Goal: Book appointment/travel/reservation

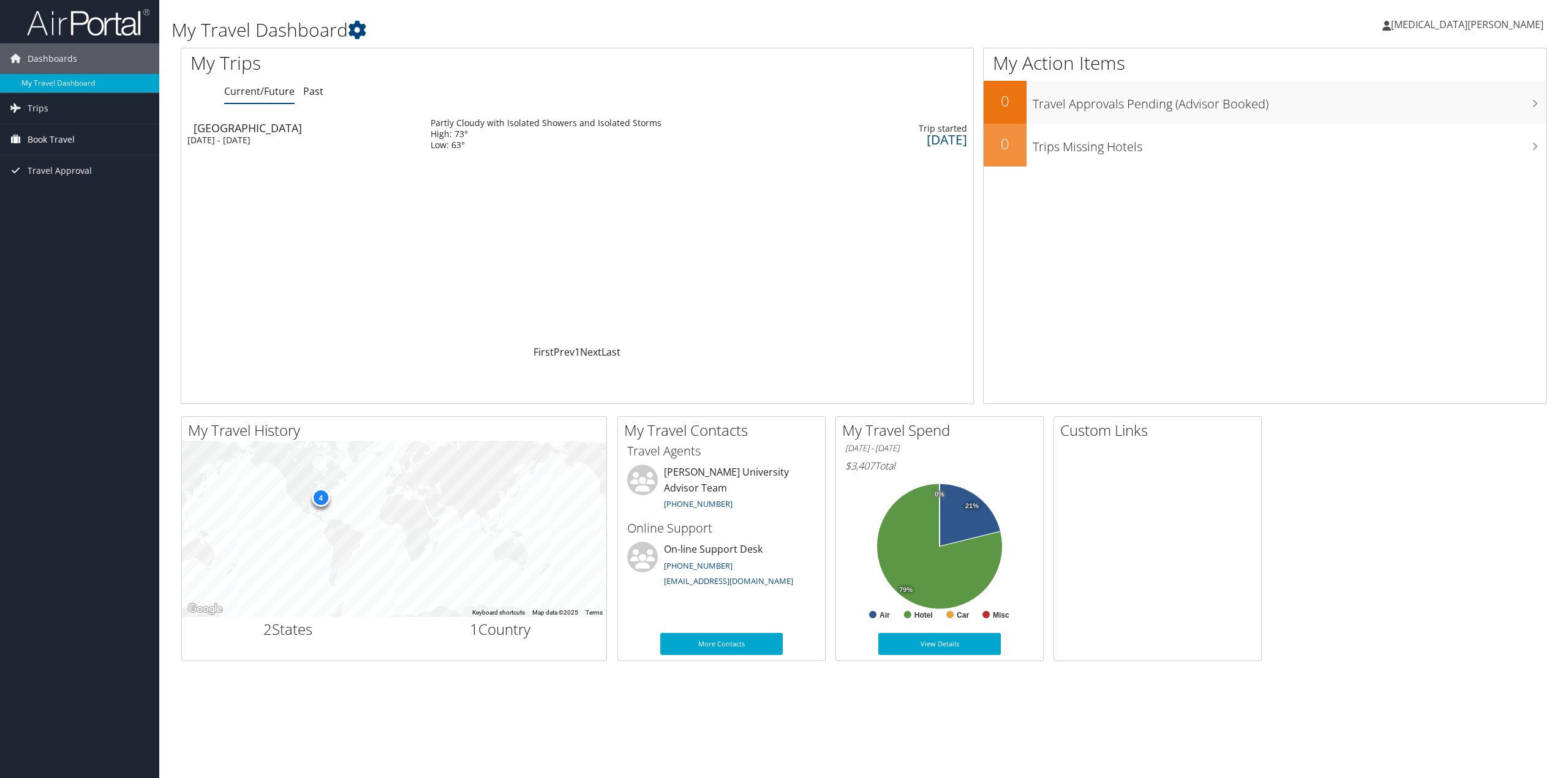
click at [51, 138] on span "Book Travel" at bounding box center [51, 139] width 47 height 30
click at [63, 205] on link "Book/Manage Online Trips" at bounding box center [79, 201] width 160 height 19
